Goal: Task Accomplishment & Management: Manage account settings

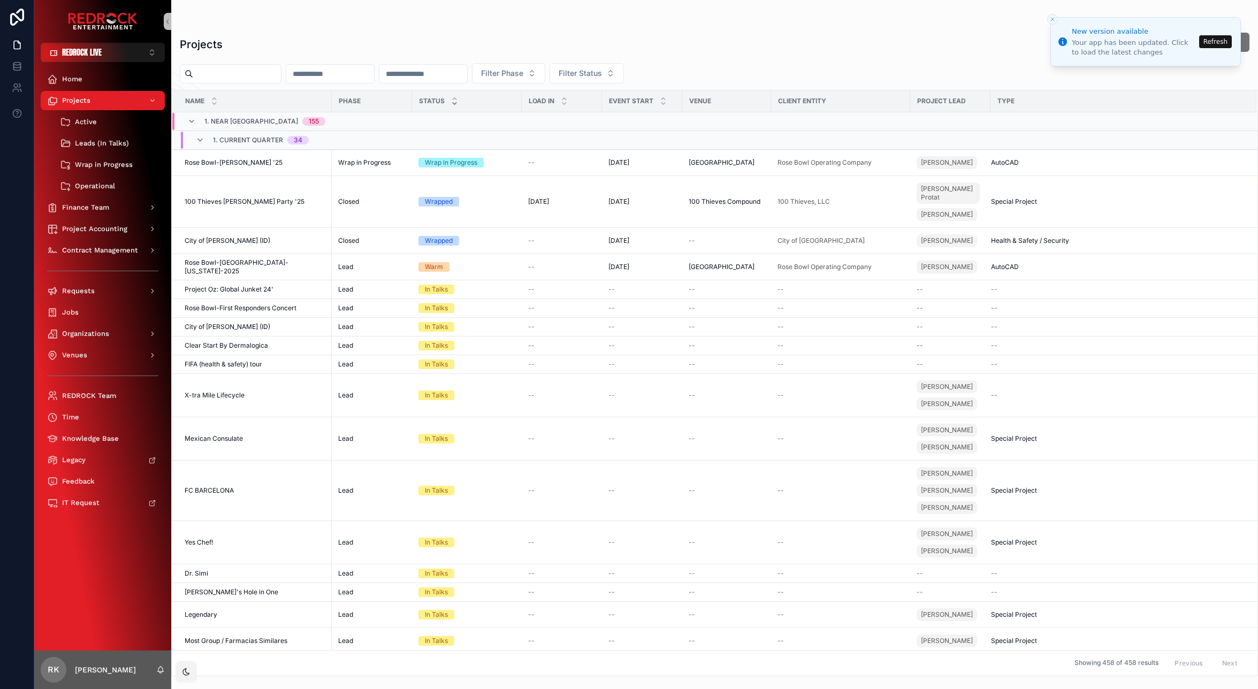
click at [1209, 47] on button "Refresh" at bounding box center [1215, 41] width 33 height 13
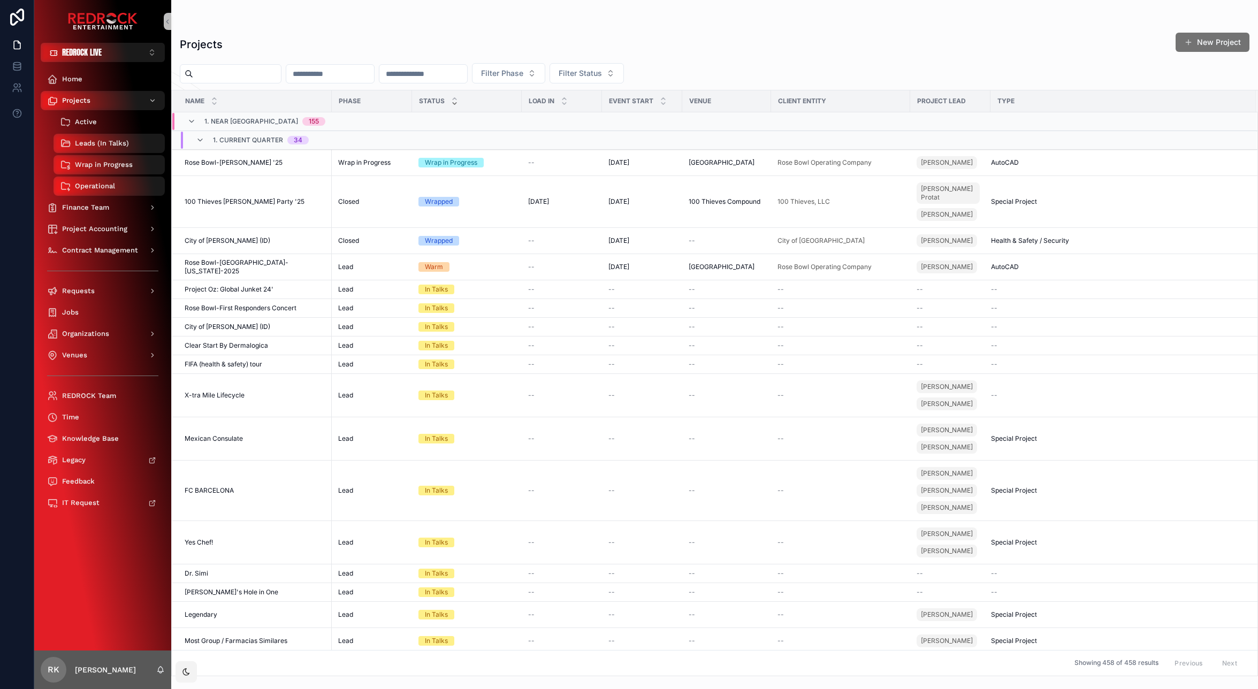
click at [109, 118] on div "Active" at bounding box center [109, 121] width 98 height 17
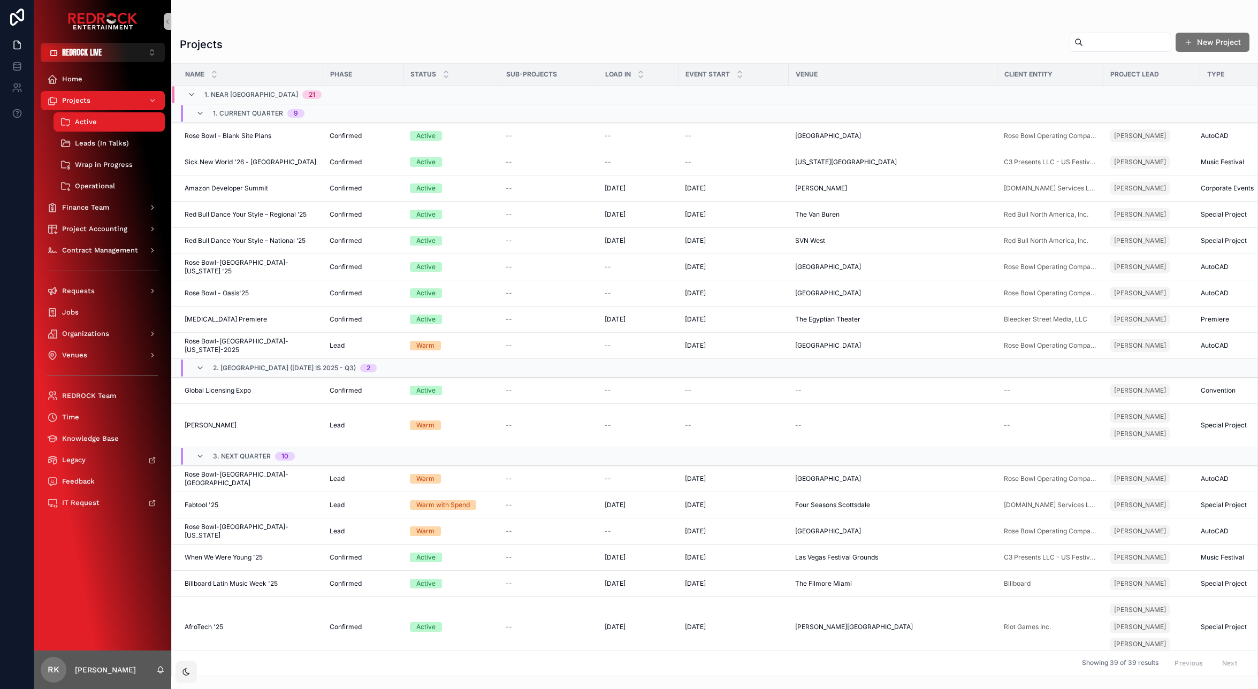
click at [242, 136] on span "Rose Bowl - Blank Site Plans" at bounding box center [228, 136] width 87 height 9
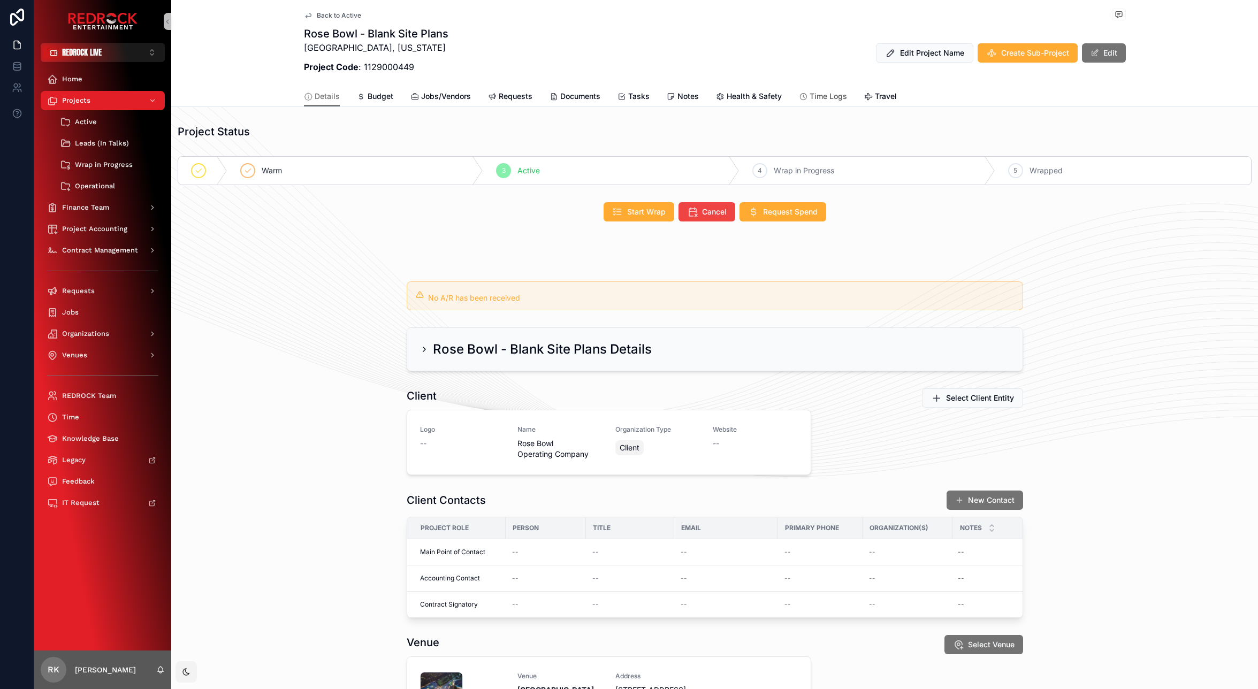
click at [812, 94] on span "Time Logs" at bounding box center [827, 96] width 37 height 11
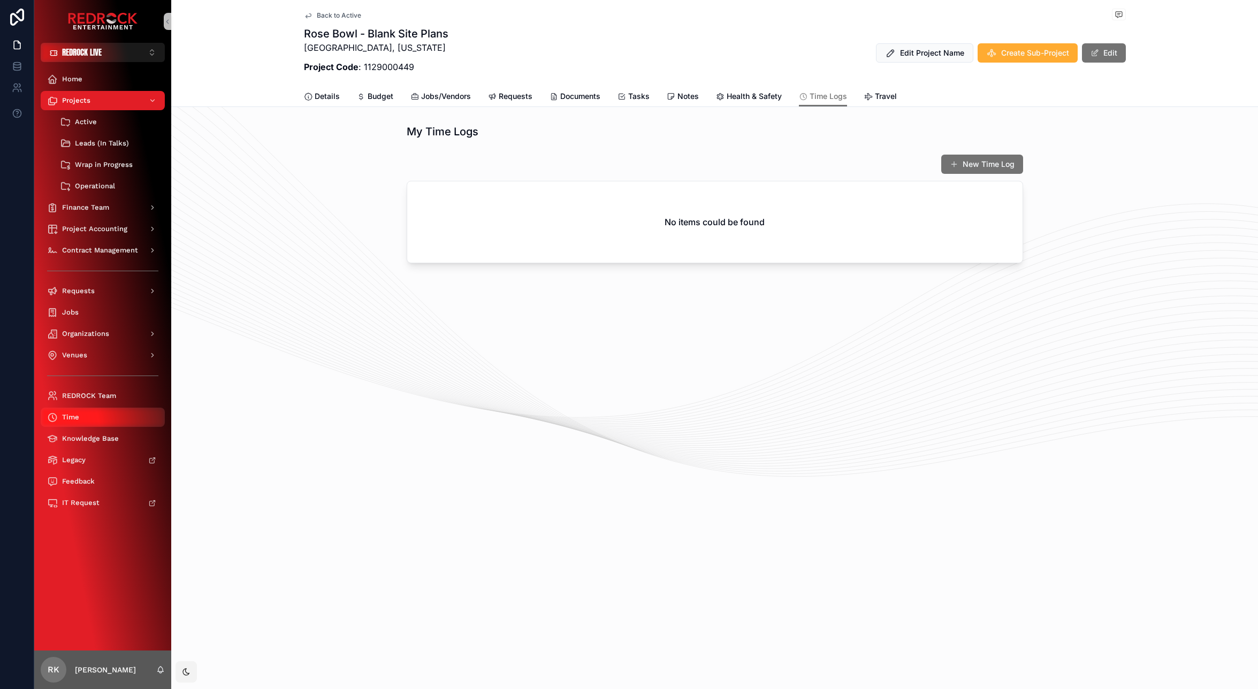
click at [93, 418] on div "Time" at bounding box center [102, 417] width 111 height 17
